Goal: Transaction & Acquisition: Book appointment/travel/reservation

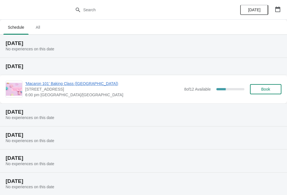
click at [278, 10] on icon "button" at bounding box center [278, 9] width 6 height 6
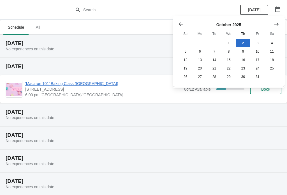
click at [277, 23] on icon "Show next month, November 2025" at bounding box center [277, 24] width 6 height 6
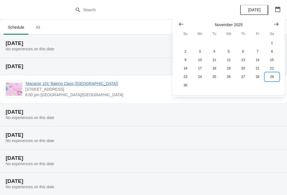
click at [272, 77] on button "29" at bounding box center [272, 76] width 14 height 8
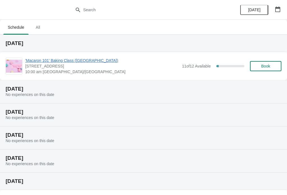
click at [271, 65] on span "Book" at bounding box center [265, 66] width 21 height 4
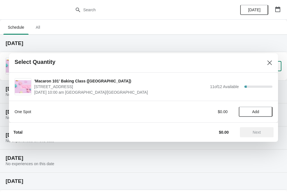
click at [259, 111] on span "Add" at bounding box center [256, 111] width 7 height 4
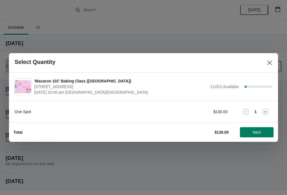
click at [267, 111] on icon at bounding box center [266, 112] width 6 height 6
click at [268, 111] on icon at bounding box center [266, 112] width 6 height 6
click at [262, 132] on span "Next" at bounding box center [257, 132] width 25 height 4
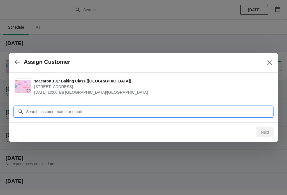
click at [246, 109] on input "Customer" at bounding box center [149, 111] width 247 height 10
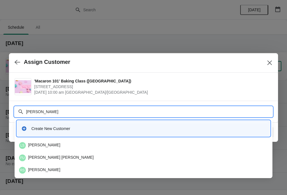
type input "[PERSON_NAME]"
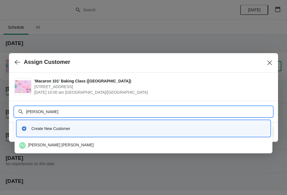
click at [234, 134] on div "Create New Customer" at bounding box center [144, 128] width 254 height 16
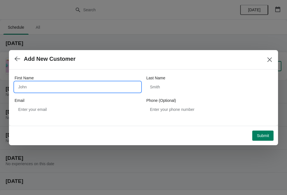
click at [117, 88] on input "First Name" at bounding box center [78, 87] width 126 height 10
type input "[PERSON_NAME]"
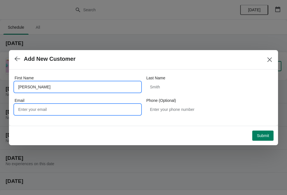
click at [54, 110] on input "Email" at bounding box center [78, 109] width 126 height 10
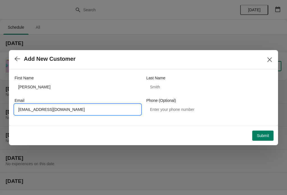
type input "[EMAIL_ADDRESS][DOMAIN_NAME]"
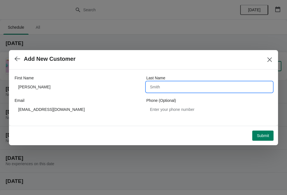
click at [167, 85] on input "Last Name" at bounding box center [210, 87] width 126 height 10
type input "Finlay"
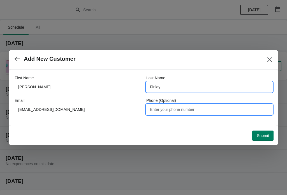
click at [197, 106] on input "Phone (Optional)" at bounding box center [210, 109] width 126 height 10
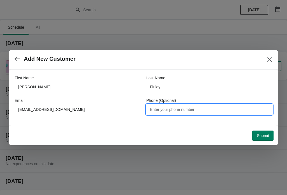
click at [257, 135] on span "Submit" at bounding box center [263, 135] width 12 height 4
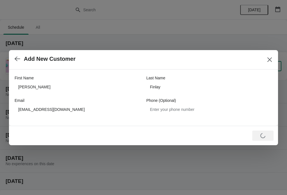
click at [270, 58] on icon "Close" at bounding box center [270, 60] width 6 height 6
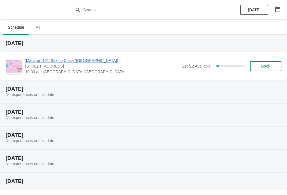
click at [264, 67] on span "Book" at bounding box center [266, 66] width 9 height 4
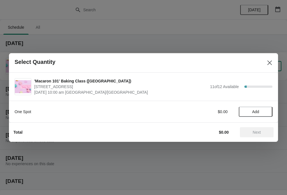
click at [256, 110] on span "Add" at bounding box center [256, 111] width 7 height 4
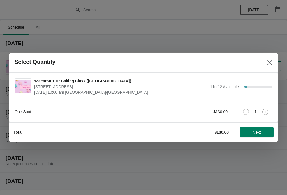
click at [259, 110] on div "1" at bounding box center [256, 112] width 34 height 6
click at [266, 112] on icon at bounding box center [266, 112] width 6 height 6
click at [267, 111] on icon at bounding box center [266, 112] width 6 height 6
click at [258, 132] on span "Next" at bounding box center [257, 132] width 8 height 4
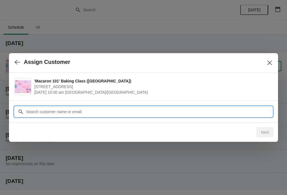
click at [98, 109] on input "Customer" at bounding box center [149, 111] width 247 height 10
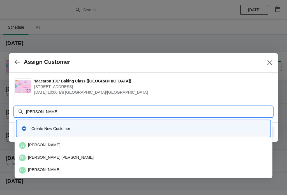
type input "[PERSON_NAME]"
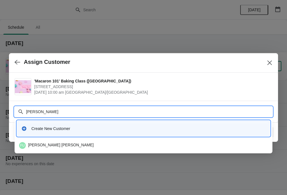
click at [63, 129] on div "Create New Customer" at bounding box center [148, 128] width 235 height 6
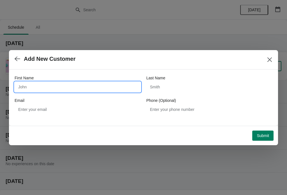
click at [67, 86] on input "First Name" at bounding box center [78, 87] width 126 height 10
type input "[PERSON_NAME]"
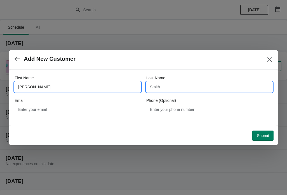
click at [185, 84] on input "Last Name" at bounding box center [210, 87] width 126 height 10
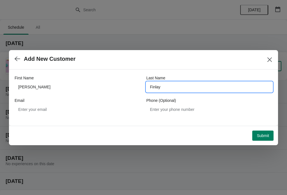
type input "Finlay"
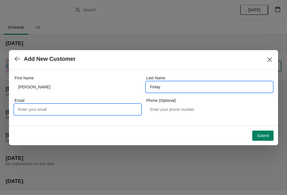
click at [86, 106] on input "Email" at bounding box center [78, 109] width 126 height 10
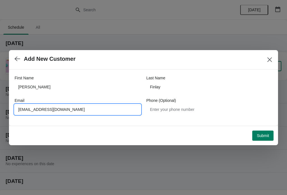
type input "[EMAIL_ADDRESS][DOMAIN_NAME]"
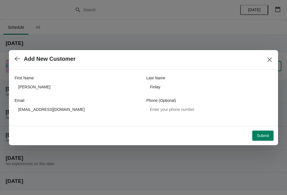
click at [264, 133] on span "Submit" at bounding box center [263, 135] width 12 height 4
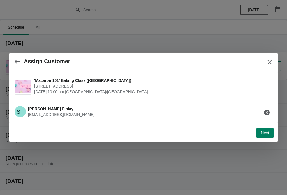
click at [265, 132] on span "Next" at bounding box center [265, 132] width 8 height 4
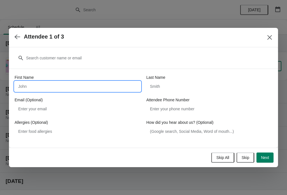
click at [50, 86] on input "First Name" at bounding box center [78, 86] width 126 height 10
type input "[PERSON_NAME]"
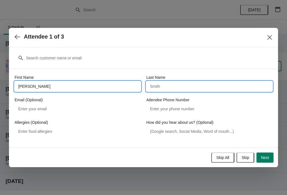
click at [166, 88] on input "Last Name" at bounding box center [210, 86] width 126 height 10
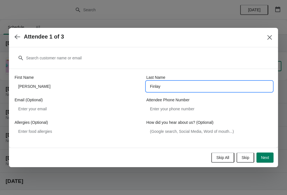
type input "Finlay"
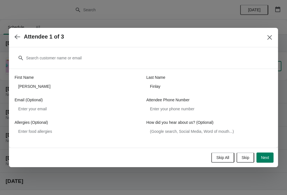
click at [267, 156] on span "Next" at bounding box center [265, 157] width 8 height 4
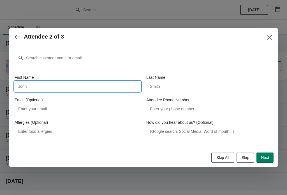
click at [52, 84] on input "First Name" at bounding box center [78, 86] width 126 height 10
type input "[PERSON_NAME]"
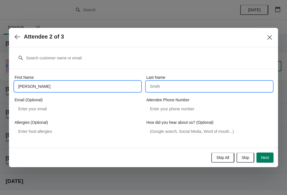
click at [167, 86] on input "Last Name" at bounding box center [210, 86] width 126 height 10
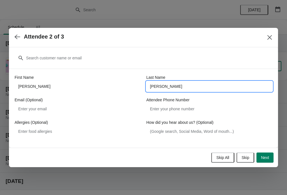
type input "[PERSON_NAME]"
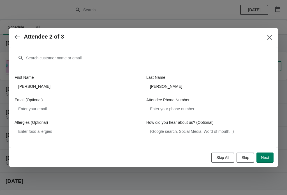
click at [268, 158] on span "Next" at bounding box center [265, 157] width 8 height 4
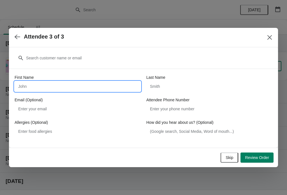
click at [72, 90] on input "First Name" at bounding box center [78, 86] width 126 height 10
type input "Nova"
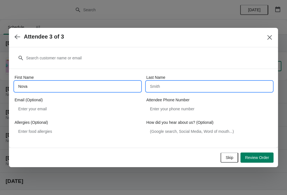
click at [167, 86] on input "Last Name" at bounding box center [210, 86] width 126 height 10
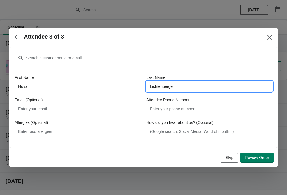
type input "[PERSON_NAME]"
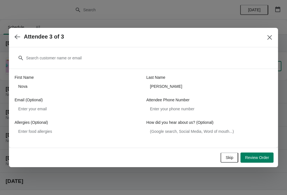
click at [260, 156] on span "Review Order" at bounding box center [257, 157] width 24 height 4
